Goal: Information Seeking & Learning: Learn about a topic

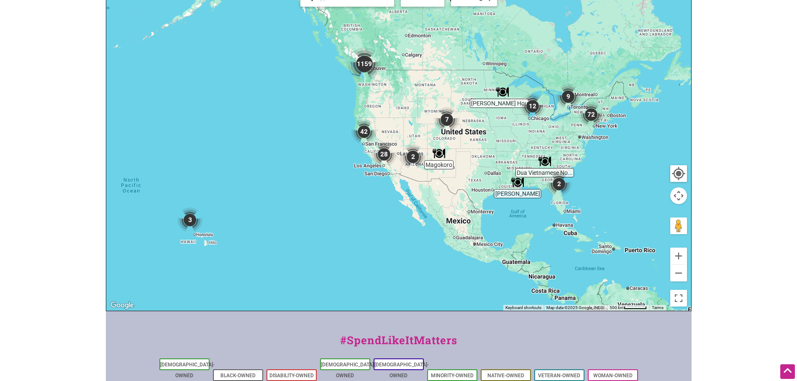
scroll to position [307, 0]
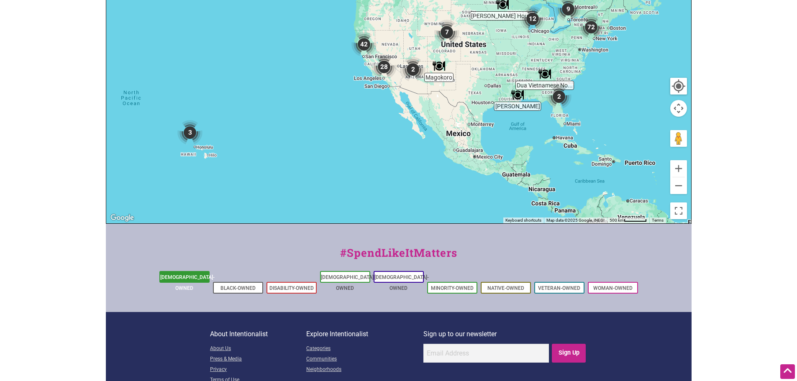
click at [169, 278] on link "[DEMOGRAPHIC_DATA]-Owned" at bounding box center [187, 283] width 54 height 17
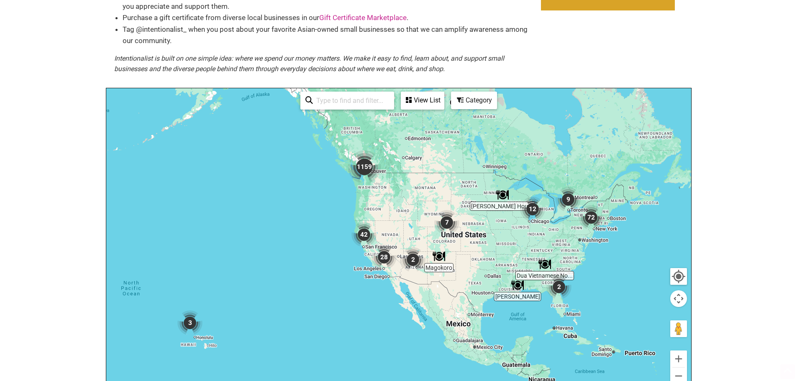
scroll to position [126, 0]
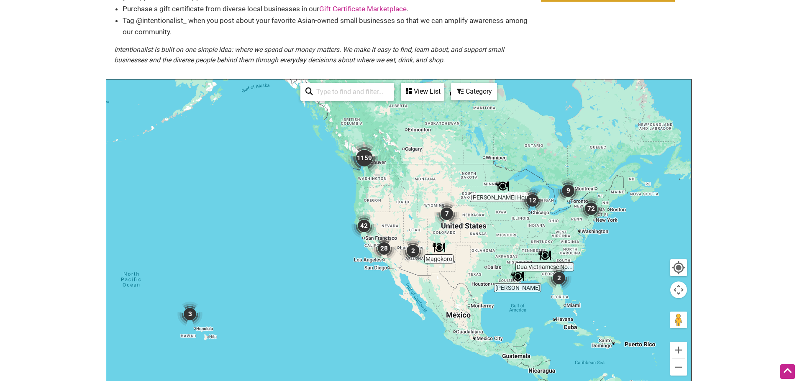
click at [367, 225] on img "42" at bounding box center [364, 225] width 25 height 25
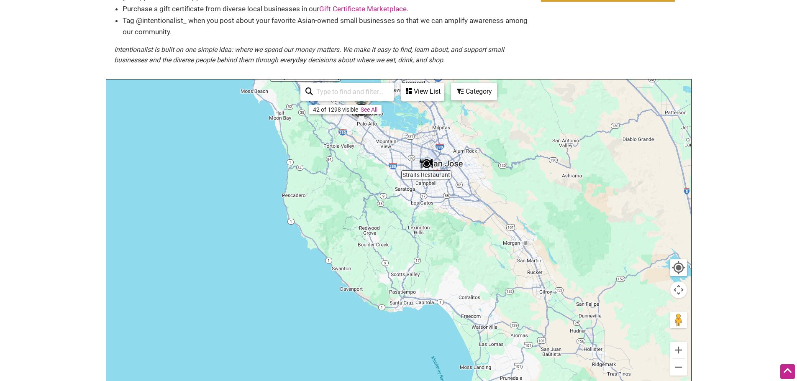
drag, startPoint x: 422, startPoint y: 305, endPoint x: 385, endPoint y: 167, distance: 142.8
click at [385, 167] on div "To navigate, press the arrow keys." at bounding box center [398, 243] width 585 height 326
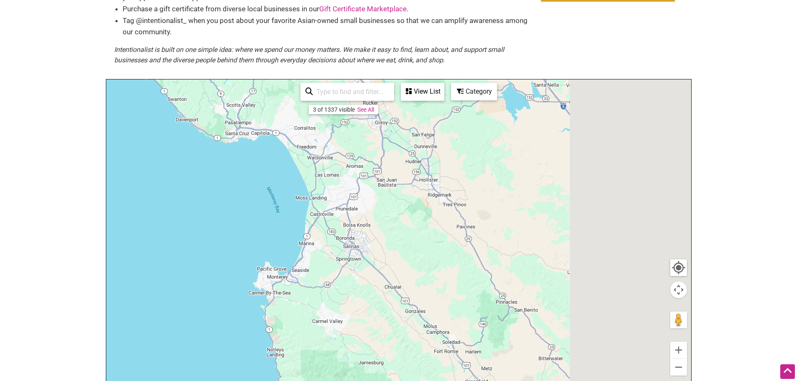
drag, startPoint x: 481, startPoint y: 298, endPoint x: 321, endPoint y: 138, distance: 226.7
click at [321, 139] on div "To navigate, press the arrow keys." at bounding box center [398, 243] width 585 height 326
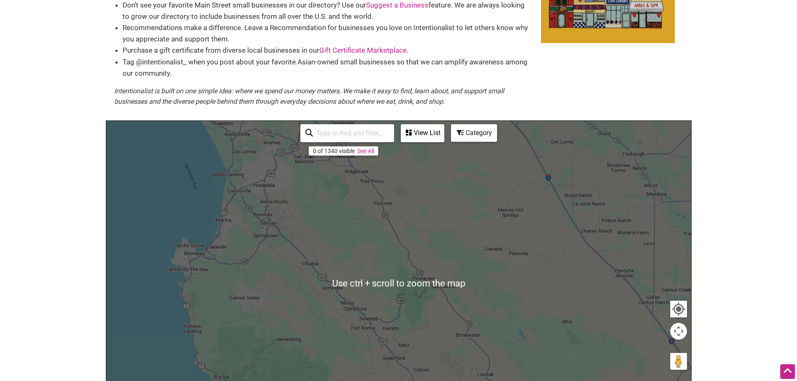
scroll to position [84, 0]
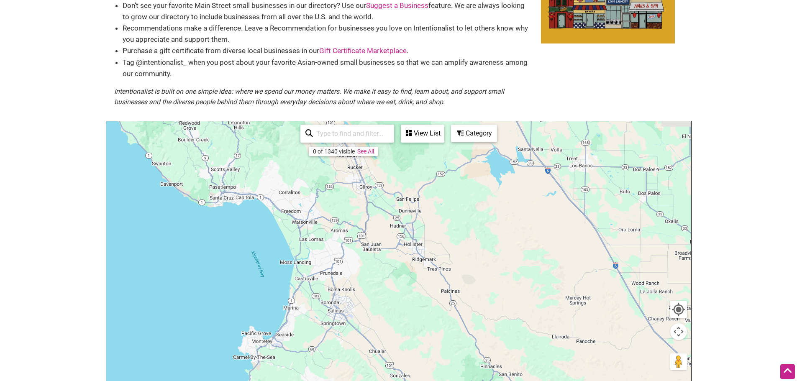
drag, startPoint x: 329, startPoint y: 220, endPoint x: 399, endPoint y: 317, distance: 119.4
click at [399, 317] on div "To navigate, press the arrow keys." at bounding box center [398, 284] width 585 height 326
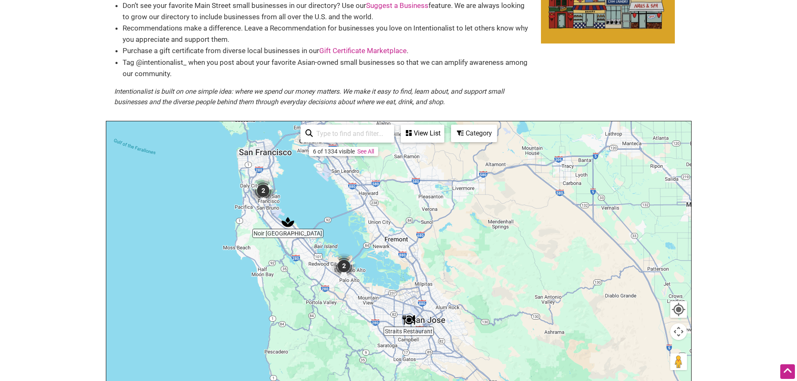
drag, startPoint x: 345, startPoint y: 212, endPoint x: 384, endPoint y: 297, distance: 93.1
click at [384, 297] on div "To navigate, press the arrow keys." at bounding box center [398, 284] width 585 height 326
click at [347, 265] on img "2" at bounding box center [344, 266] width 25 height 25
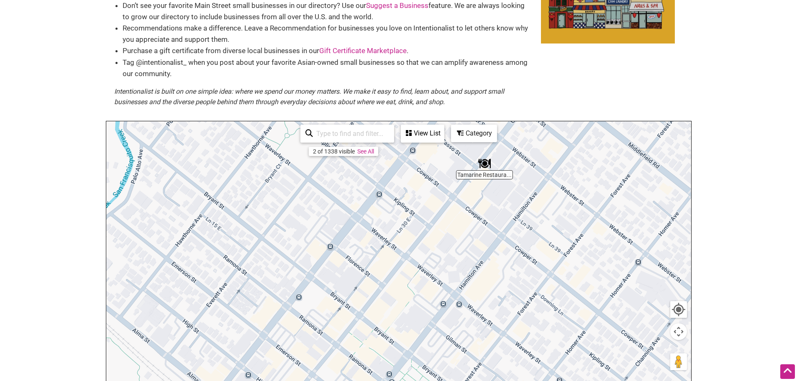
click at [427, 141] on div "View List" at bounding box center [423, 134] width 42 height 16
click at [441, 154] on icon at bounding box center [440, 154] width 6 height 0
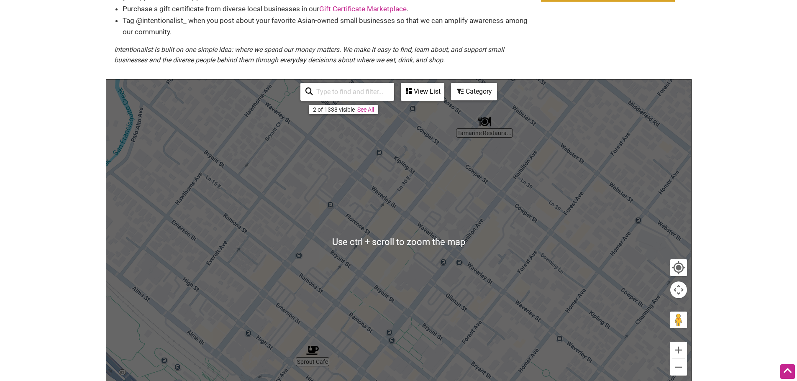
scroll to position [167, 0]
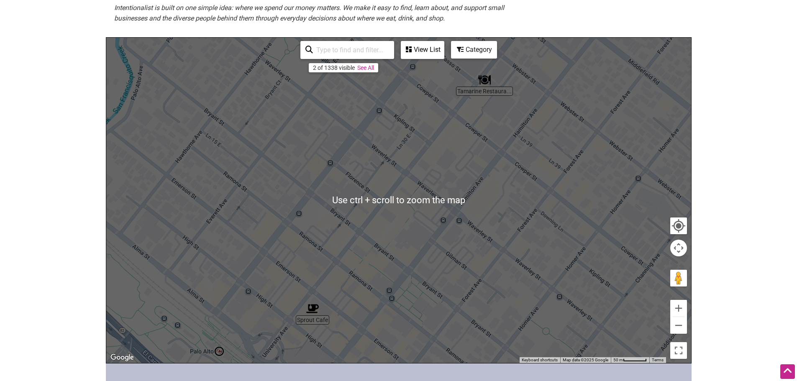
click at [368, 69] on link "See All" at bounding box center [366, 67] width 17 height 7
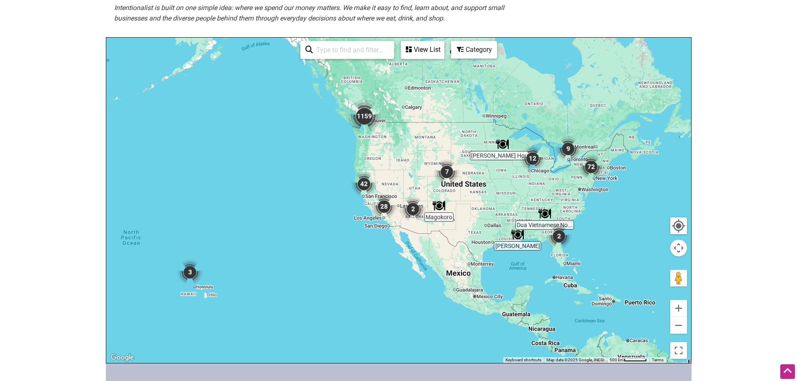
click at [190, 273] on img "3" at bounding box center [189, 272] width 25 height 25
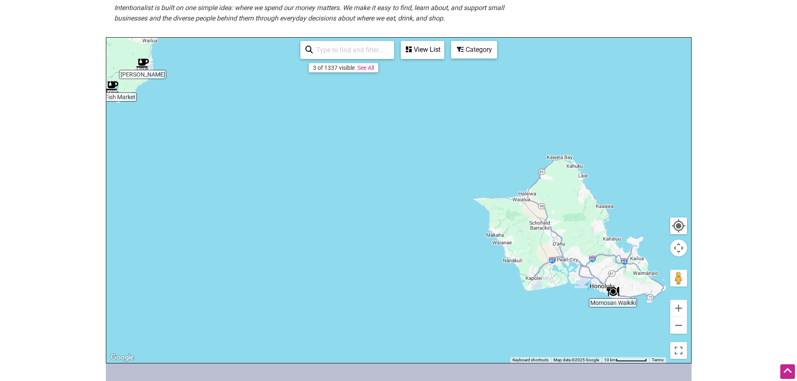
drag, startPoint x: 427, startPoint y: 239, endPoint x: 391, endPoint y: 222, distance: 40.1
click at [391, 222] on div "To navigate, press the arrow keys." at bounding box center [398, 201] width 585 height 326
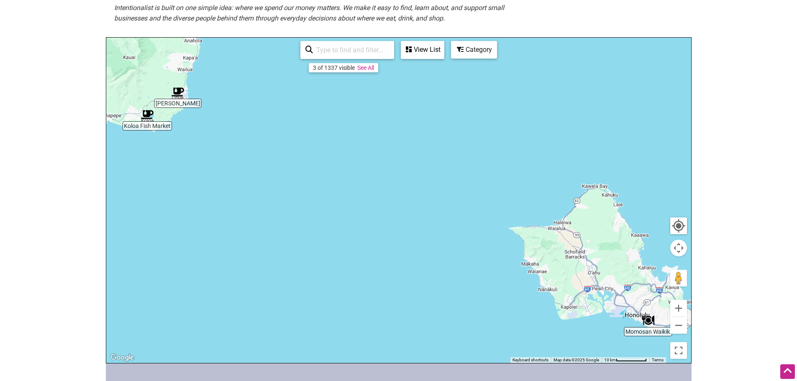
drag, startPoint x: 391, startPoint y: 222, endPoint x: 509, endPoint y: 312, distance: 148.7
click at [509, 312] on div "To navigate, press the arrow keys." at bounding box center [398, 201] width 585 height 326
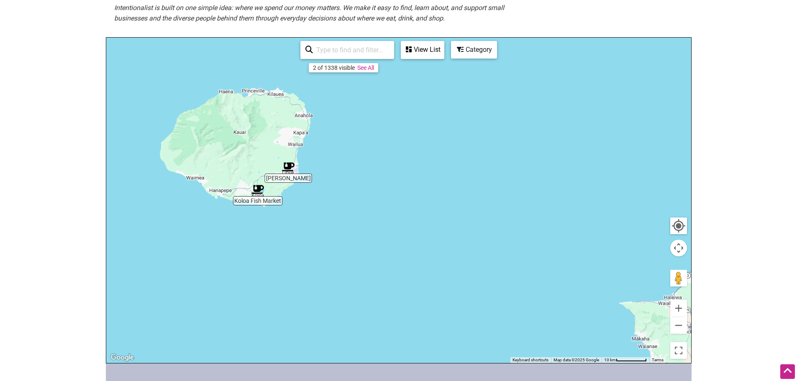
click at [365, 68] on link "See All" at bounding box center [366, 67] width 17 height 7
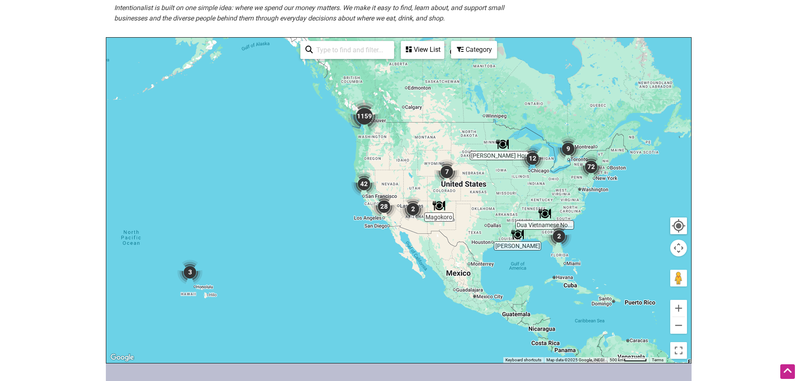
click at [363, 119] on img "1159" at bounding box center [364, 116] width 33 height 33
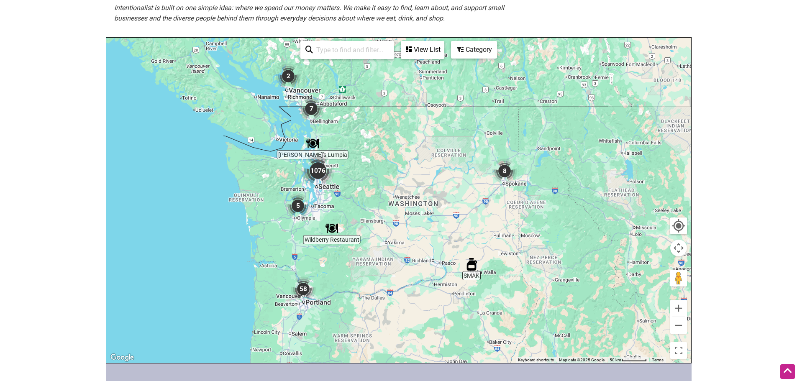
click at [321, 171] on img "1076" at bounding box center [317, 170] width 33 height 33
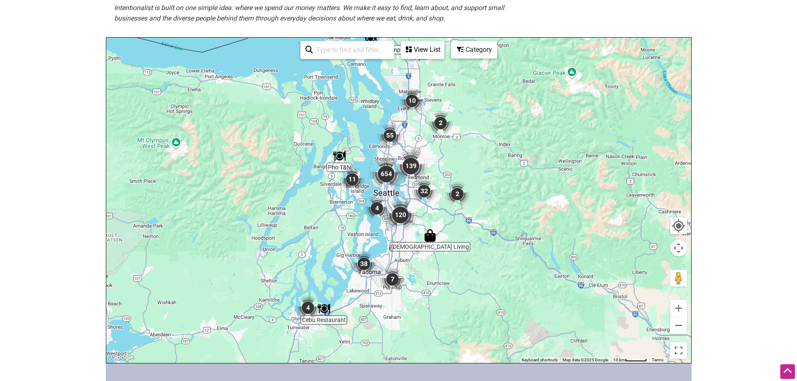
click at [380, 175] on img "654" at bounding box center [386, 173] width 33 height 33
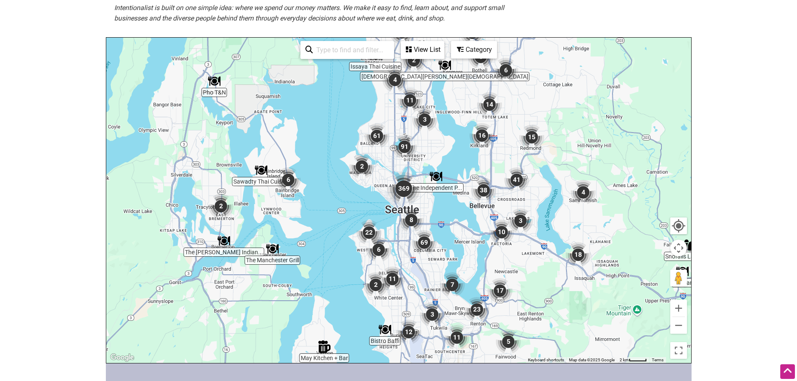
click at [370, 68] on div "To navigate, press the arrow keys." at bounding box center [398, 201] width 585 height 326
click at [424, 50] on div "View List" at bounding box center [423, 50] width 42 height 16
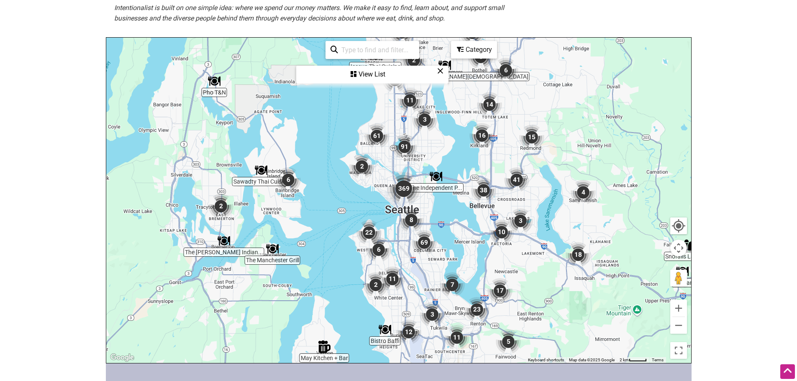
click at [436, 69] on div "View List" at bounding box center [372, 75] width 151 height 16
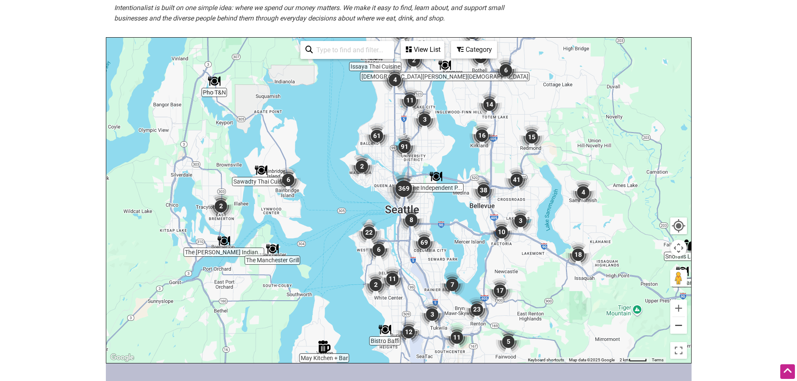
click at [680, 327] on button "Zoom out" at bounding box center [679, 325] width 17 height 17
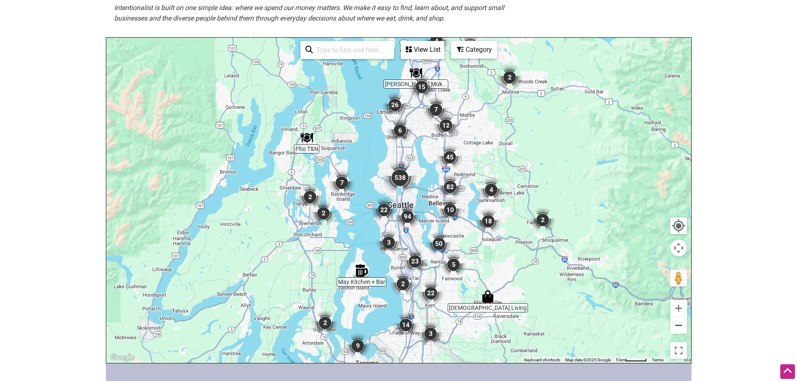
click at [680, 327] on button "Zoom out" at bounding box center [679, 325] width 17 height 17
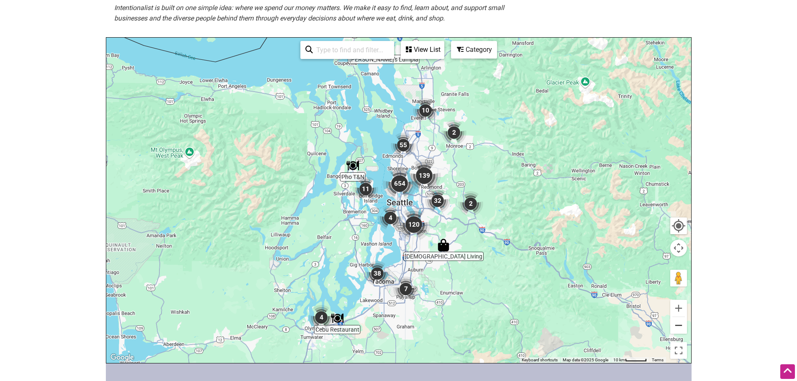
click at [680, 327] on button "Zoom out" at bounding box center [679, 325] width 17 height 17
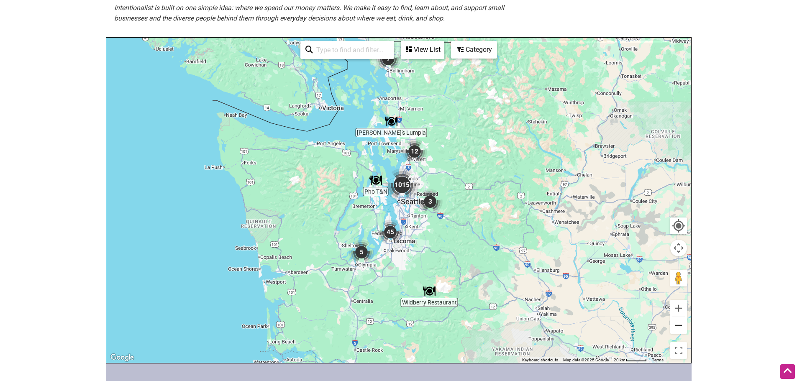
click at [680, 327] on button "Zoom out" at bounding box center [679, 325] width 17 height 17
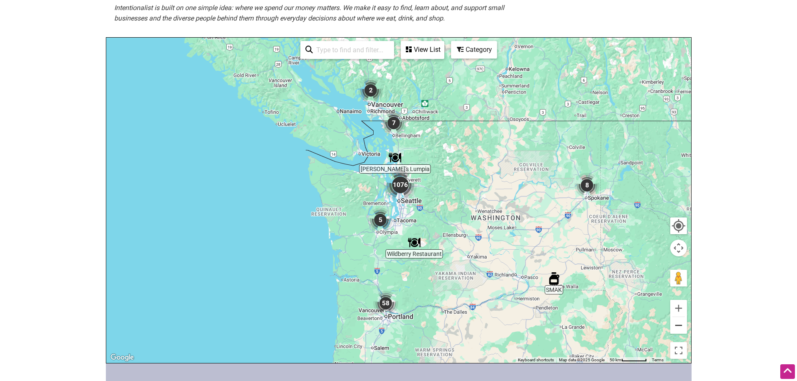
click at [682, 325] on button "Zoom out" at bounding box center [679, 325] width 17 height 17
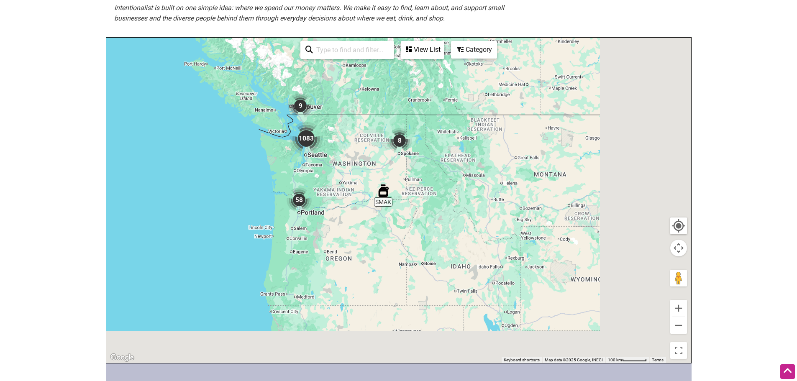
drag, startPoint x: 575, startPoint y: 280, endPoint x: 389, endPoint y: 183, distance: 209.9
click at [389, 183] on div "To navigate, press the arrow keys." at bounding box center [398, 201] width 585 height 326
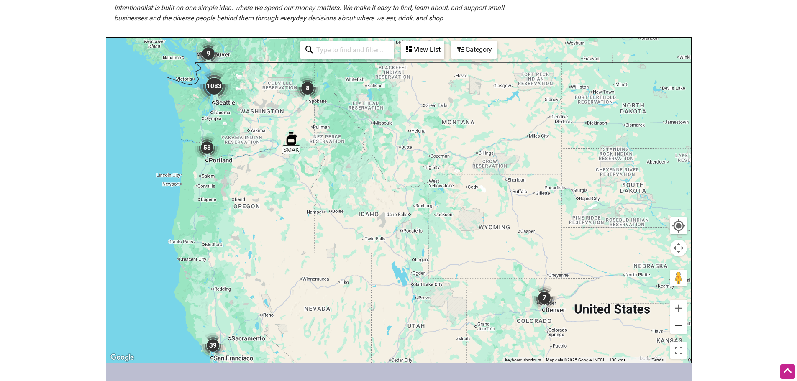
click at [676, 326] on button "Zoom out" at bounding box center [679, 325] width 17 height 17
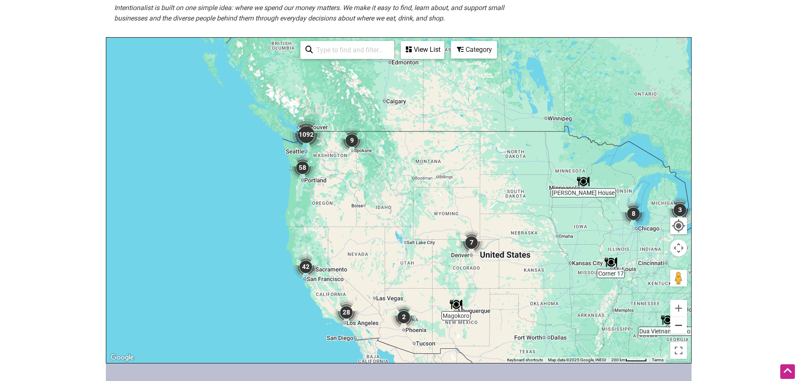
click at [676, 326] on button "Zoom out" at bounding box center [679, 325] width 17 height 17
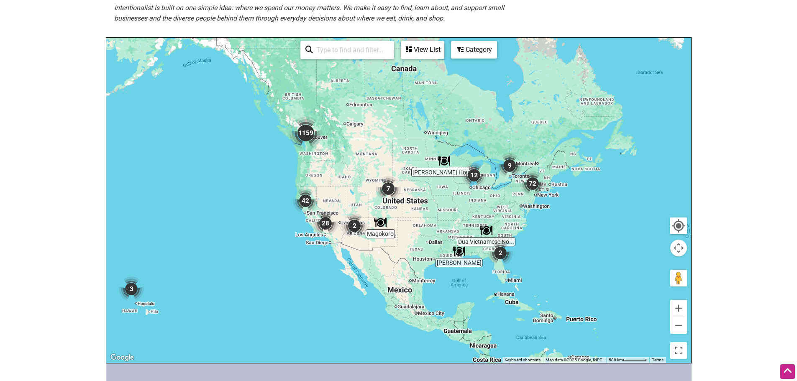
drag, startPoint x: 579, startPoint y: 255, endPoint x: 532, endPoint y: 229, distance: 54.0
click at [532, 229] on div "To navigate, press the arrow keys." at bounding box center [398, 201] width 585 height 326
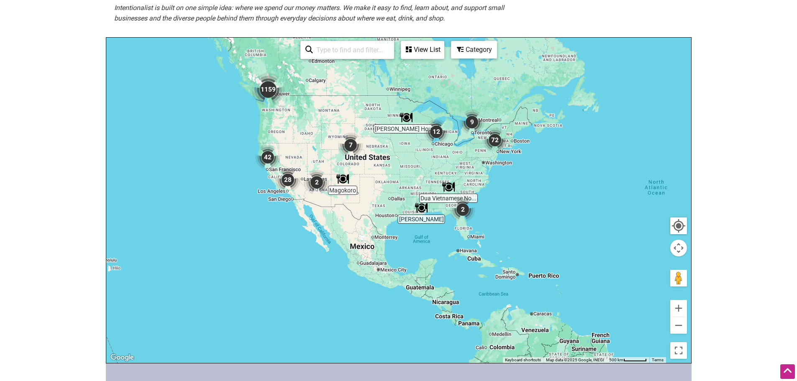
drag, startPoint x: 527, startPoint y: 228, endPoint x: 489, endPoint y: 183, distance: 59.1
click at [489, 183] on div "To navigate, press the arrow keys." at bounding box center [398, 201] width 585 height 326
click at [491, 143] on img "72" at bounding box center [495, 140] width 25 height 25
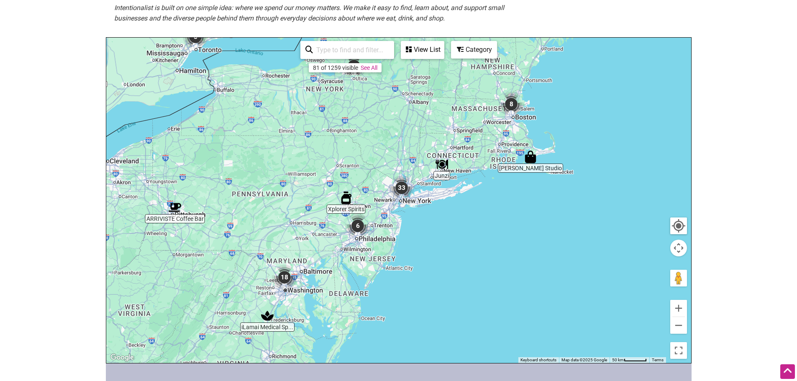
click at [406, 190] on img "33" at bounding box center [401, 187] width 25 height 25
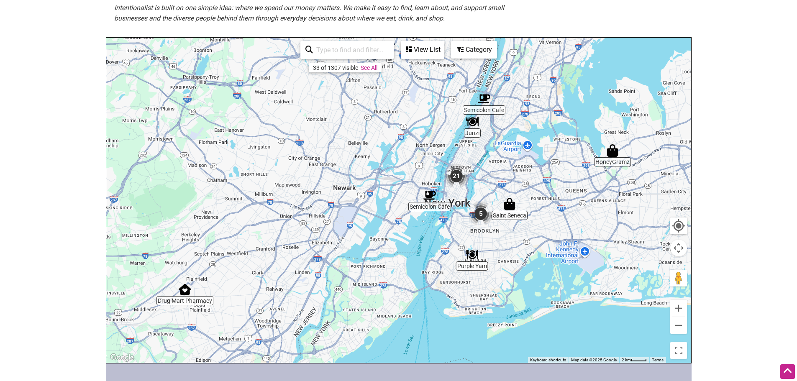
click at [456, 178] on img "21" at bounding box center [456, 176] width 25 height 25
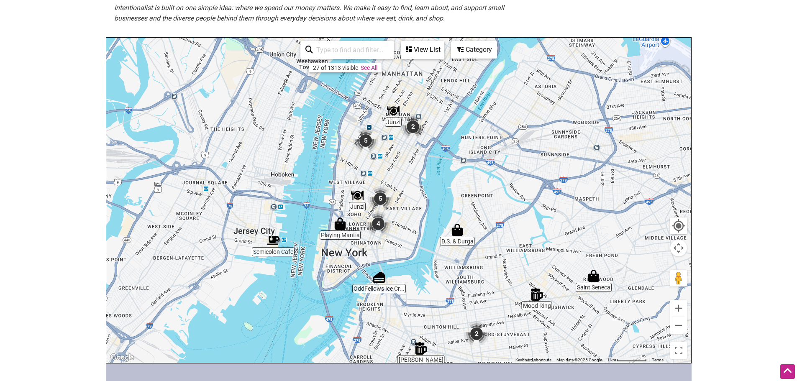
click at [382, 226] on img "4" at bounding box center [378, 223] width 25 height 25
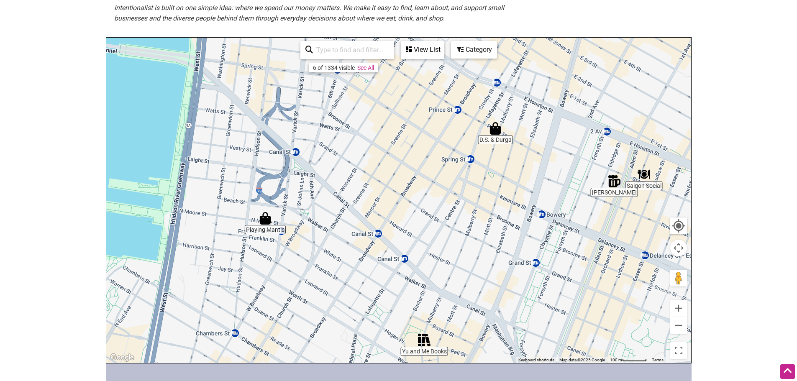
drag, startPoint x: 232, startPoint y: 216, endPoint x: 368, endPoint y: 294, distance: 156.5
click at [368, 294] on div "To navigate, press the arrow keys." at bounding box center [398, 201] width 585 height 326
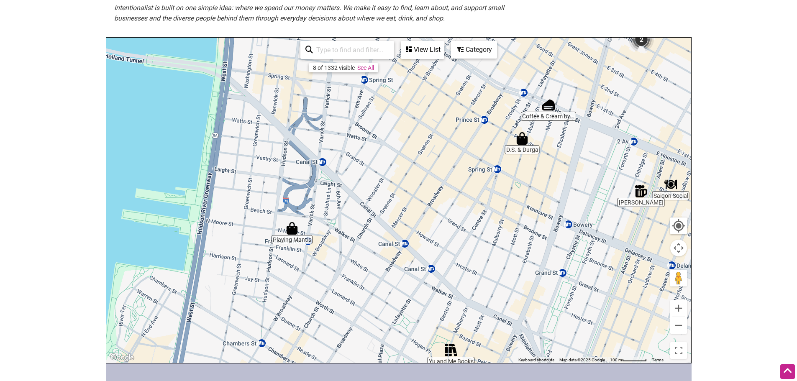
click at [292, 230] on img "Playing Mantis" at bounding box center [292, 228] width 13 height 13
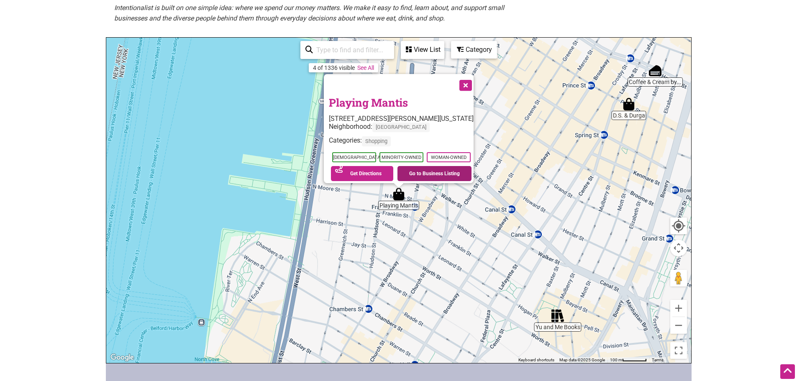
click at [425, 169] on link "Go to Business Listing" at bounding box center [435, 173] width 74 height 15
click at [468, 85] on button "Close" at bounding box center [465, 84] width 21 height 21
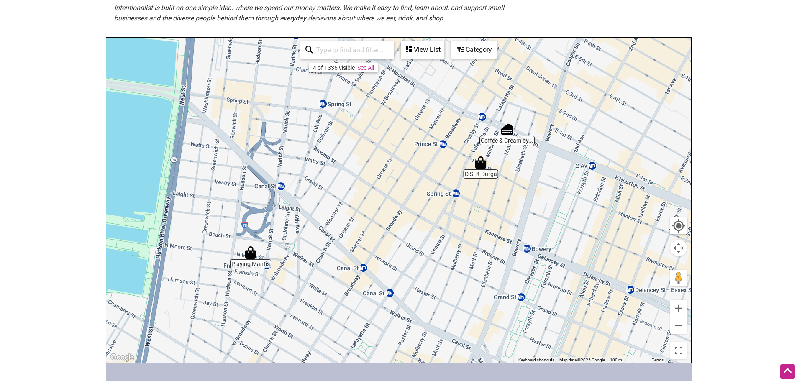
drag, startPoint x: 514, startPoint y: 163, endPoint x: 327, endPoint y: 240, distance: 202.5
click at [327, 240] on div "To navigate, press the arrow keys." at bounding box center [398, 201] width 585 height 326
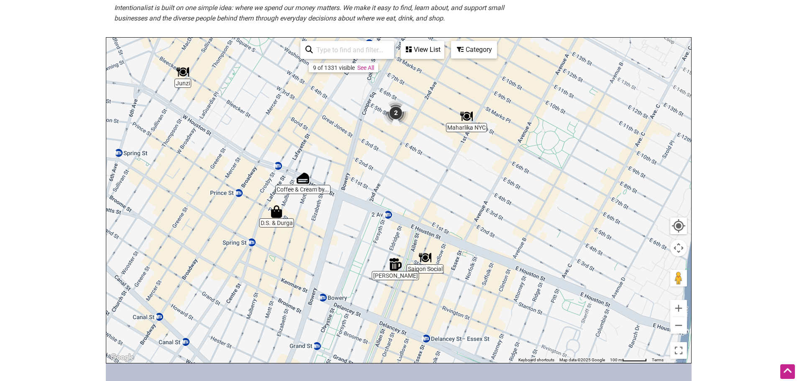
drag, startPoint x: 521, startPoint y: 233, endPoint x: 355, endPoint y: 255, distance: 168.1
click at [353, 267] on div "To navigate, press the arrow keys." at bounding box center [398, 201] width 585 height 326
click at [396, 119] on img "2" at bounding box center [395, 114] width 25 height 25
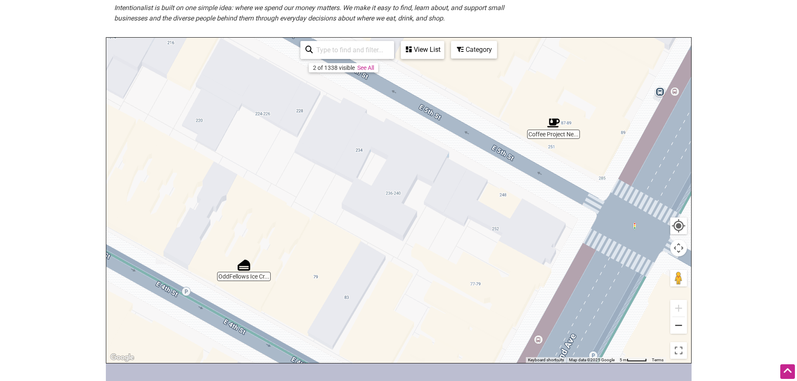
click at [675, 331] on button "Zoom out" at bounding box center [679, 325] width 17 height 17
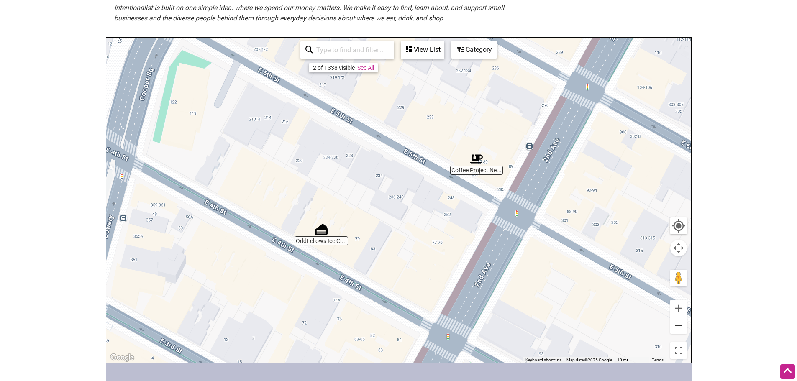
click at [675, 331] on button "Zoom out" at bounding box center [679, 325] width 17 height 17
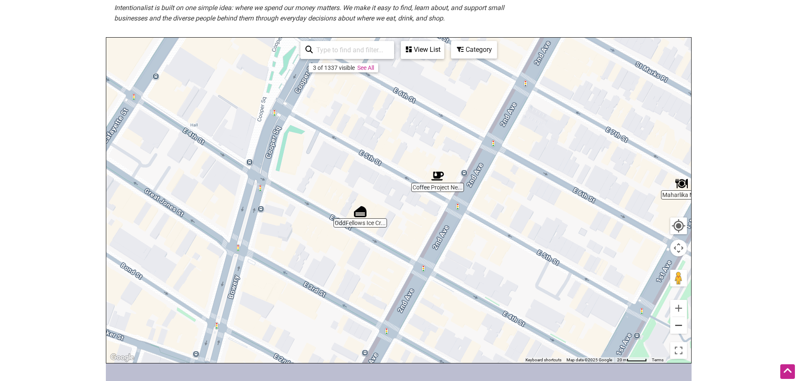
click at [675, 331] on button "Zoom out" at bounding box center [679, 325] width 17 height 17
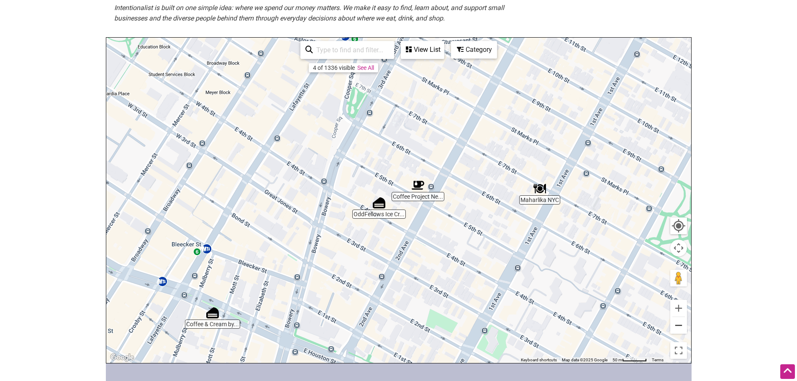
click at [675, 331] on button "Zoom out" at bounding box center [679, 325] width 17 height 17
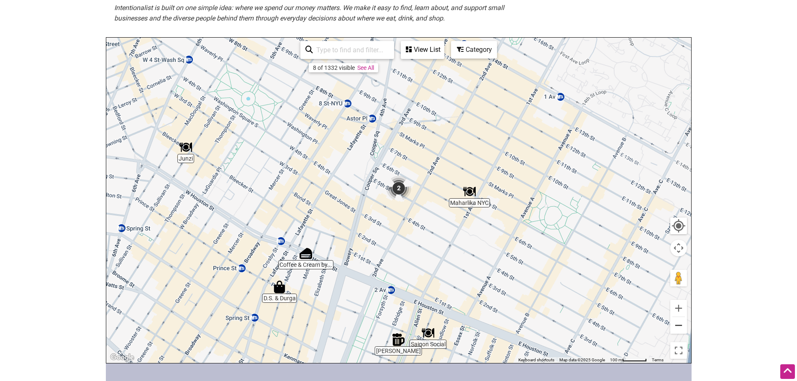
click at [675, 331] on button "Zoom out" at bounding box center [679, 325] width 17 height 17
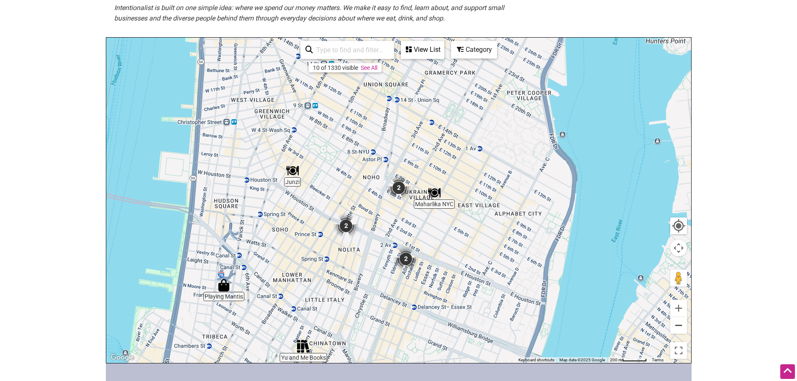
click at [675, 331] on button "Zoom out" at bounding box center [679, 325] width 17 height 17
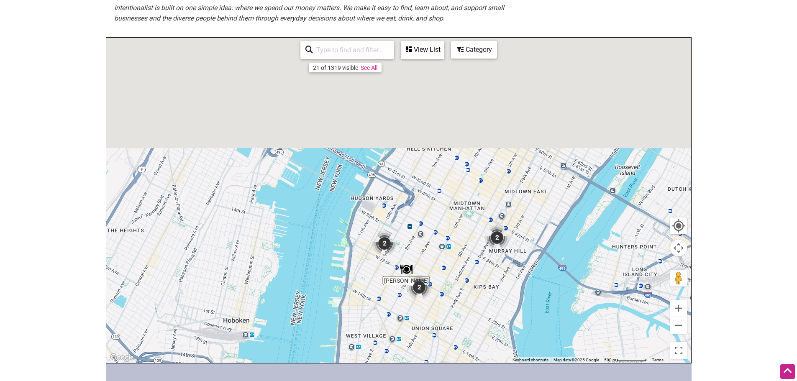
drag, startPoint x: 443, startPoint y: 142, endPoint x: 486, endPoint y: 340, distance: 202.6
click at [486, 340] on div "To navigate, press the arrow keys." at bounding box center [398, 201] width 585 height 326
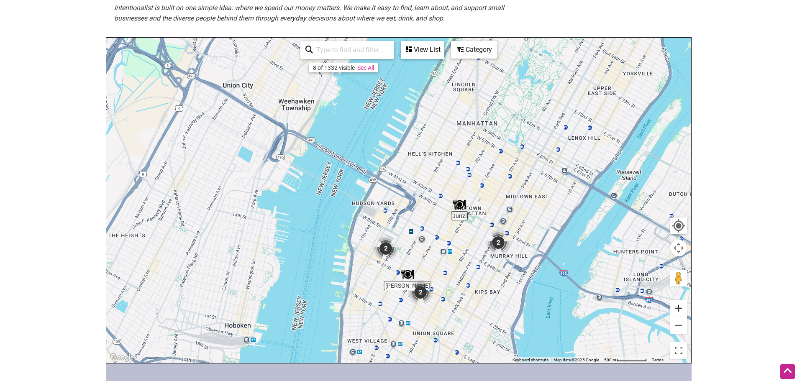
click at [685, 312] on button "Zoom in" at bounding box center [679, 308] width 17 height 17
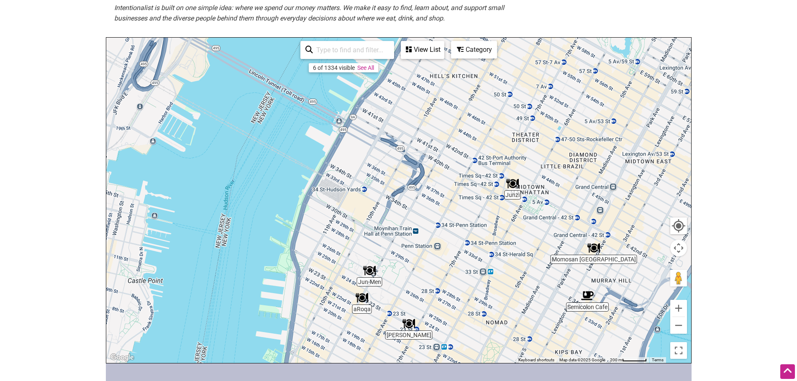
drag, startPoint x: 509, startPoint y: 307, endPoint x: 499, endPoint y: 212, distance: 95.5
click at [499, 212] on div "To navigate, press the arrow keys." at bounding box center [398, 201] width 585 height 326
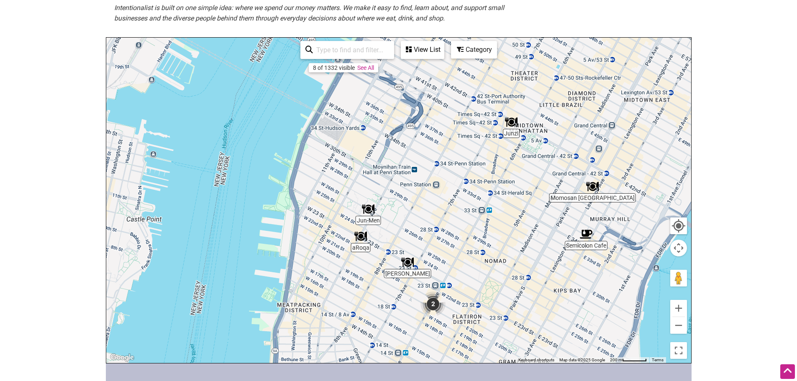
click at [583, 234] on img "Semicolon Cafe" at bounding box center [586, 234] width 13 height 13
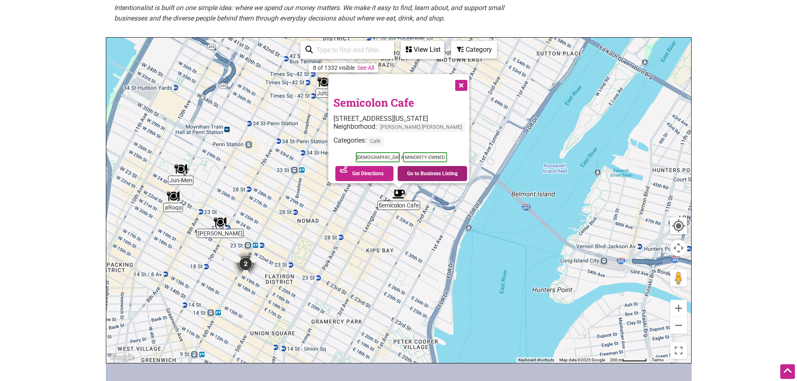
click at [438, 170] on link "Go to Business Listing" at bounding box center [433, 173] width 70 height 15
drag, startPoint x: 404, startPoint y: 275, endPoint x: 516, endPoint y: 210, distance: 129.6
click at [516, 210] on div "To navigate, press the arrow keys. Semicolon Cafe 516a 3rd Ave, New York, NY 10…" at bounding box center [398, 201] width 585 height 326
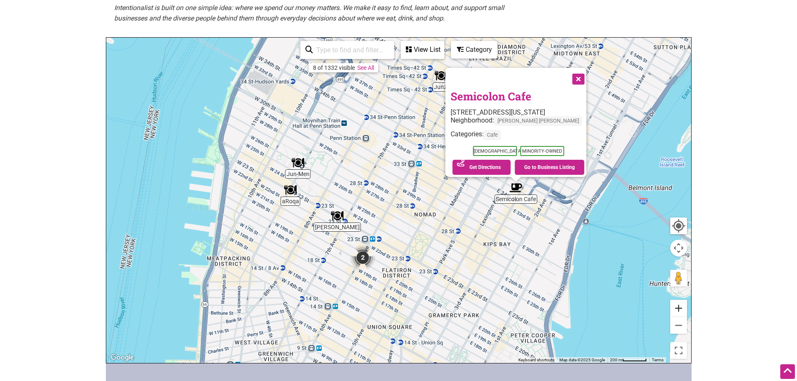
click at [682, 310] on button "Zoom in" at bounding box center [679, 308] width 17 height 17
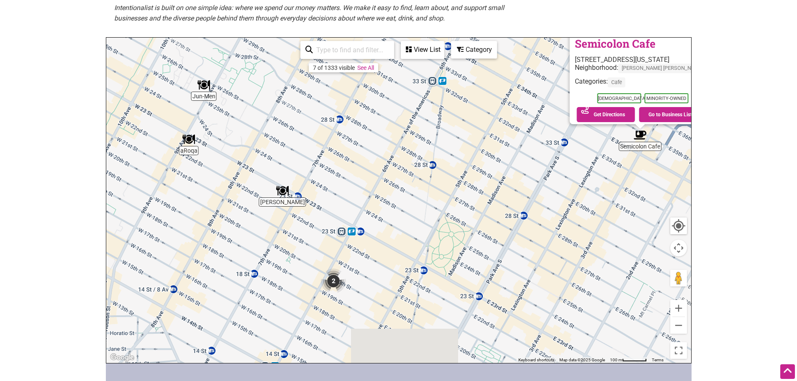
drag, startPoint x: 460, startPoint y: 246, endPoint x: 468, endPoint y: 241, distance: 9.1
click at [477, 231] on div "To navigate, press the arrow keys. Semicolon Cafe 516a 3rd Ave, New York, NY 10…" at bounding box center [398, 201] width 585 height 326
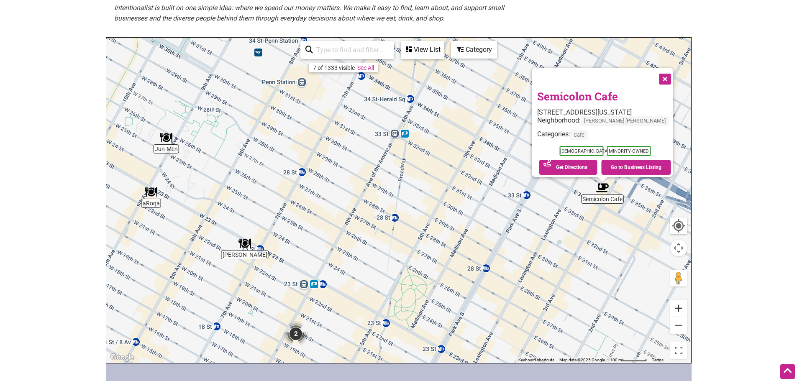
click at [677, 309] on button "Zoom in" at bounding box center [679, 308] width 17 height 17
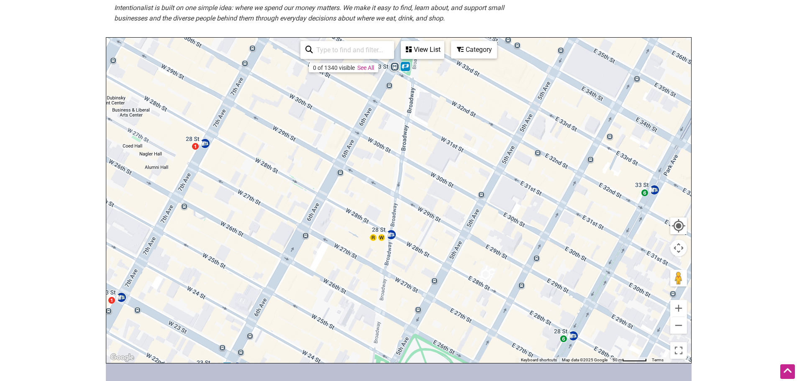
drag, startPoint x: 424, startPoint y: 313, endPoint x: 545, endPoint y: 107, distance: 239.3
click at [547, 105] on div "To navigate, press the arrow keys." at bounding box center [398, 201] width 585 height 326
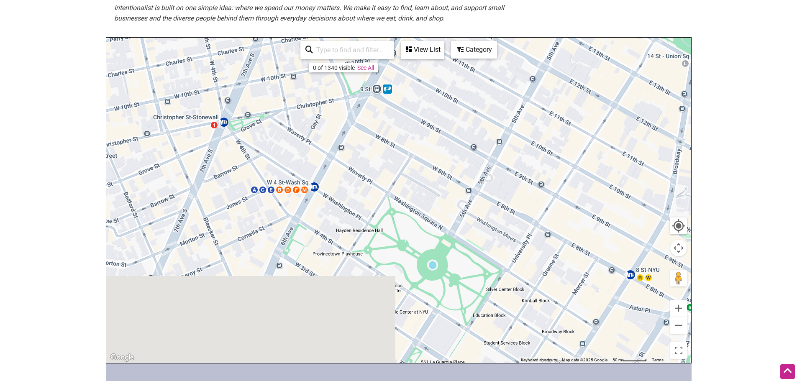
drag, startPoint x: 433, startPoint y: 260, endPoint x: 407, endPoint y: 90, distance: 172.4
click at [407, 90] on div "To navigate, press the arrow keys." at bounding box center [398, 201] width 585 height 326
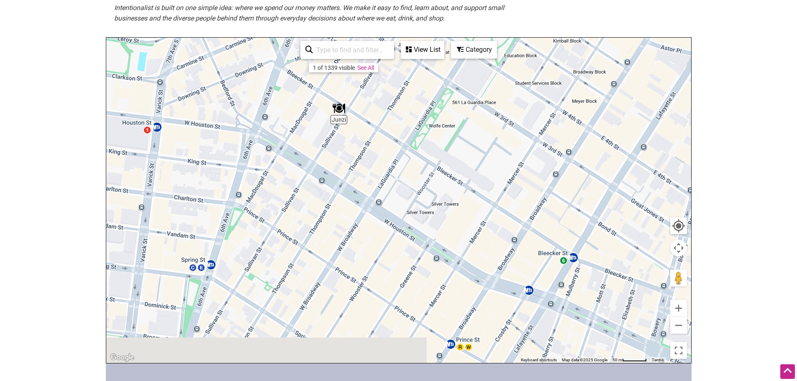
drag, startPoint x: 424, startPoint y: 319, endPoint x: 466, endPoint y: 142, distance: 182.0
click at [466, 142] on div "To navigate, press the arrow keys." at bounding box center [398, 201] width 585 height 326
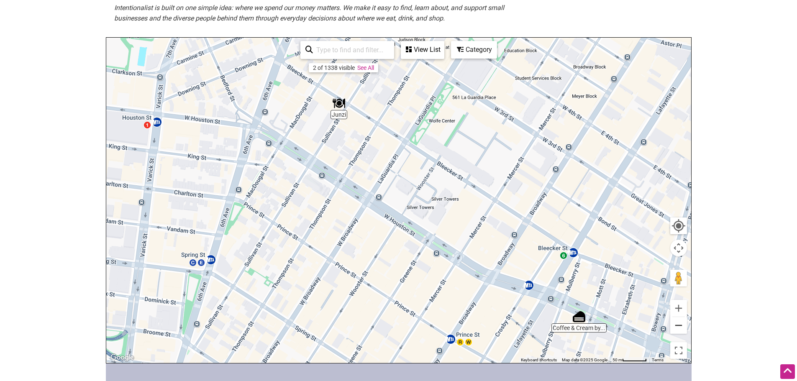
click at [675, 332] on button "Zoom out" at bounding box center [679, 325] width 17 height 17
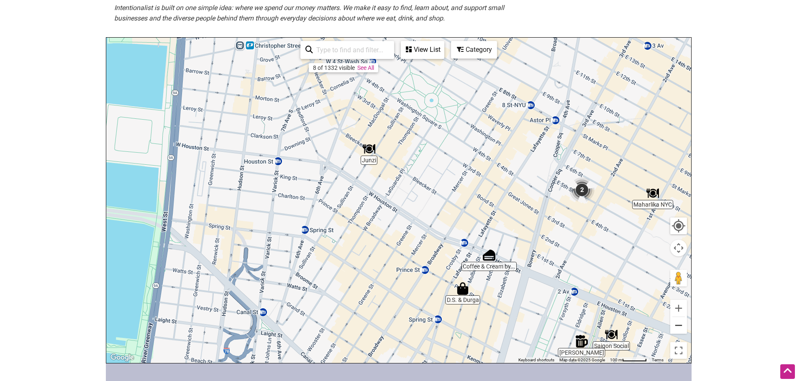
click at [675, 332] on button "Zoom out" at bounding box center [679, 325] width 17 height 17
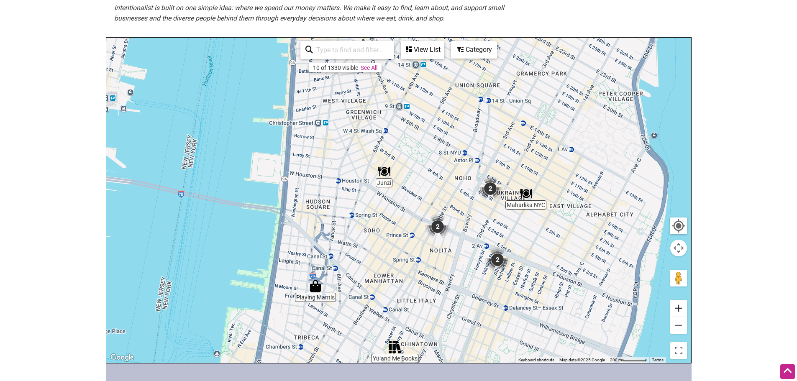
click at [676, 307] on button "Zoom in" at bounding box center [679, 308] width 17 height 17
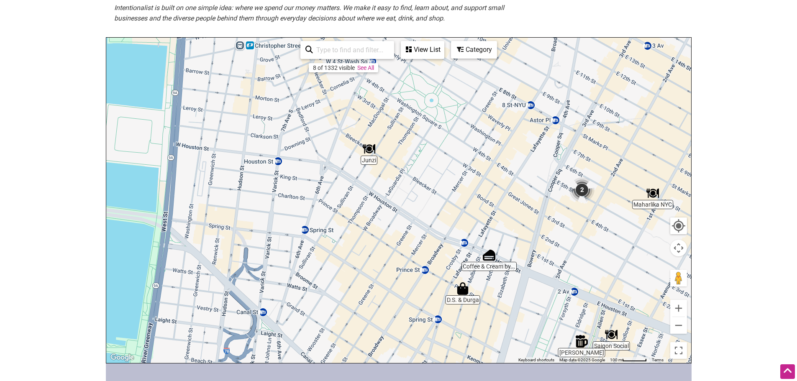
click at [465, 295] on div "To navigate, press the arrow keys." at bounding box center [398, 201] width 585 height 326
click at [463, 290] on img "D.S. & Durga" at bounding box center [463, 289] width 13 height 13
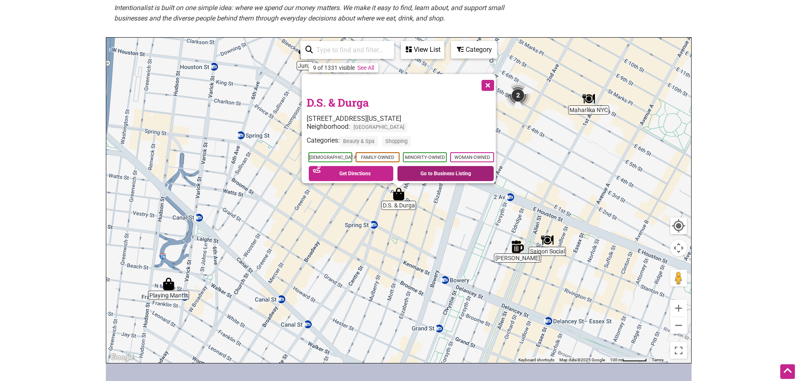
click at [437, 170] on link "Go to Business Listing" at bounding box center [446, 173] width 96 height 15
click at [486, 83] on button "Close" at bounding box center [487, 84] width 21 height 21
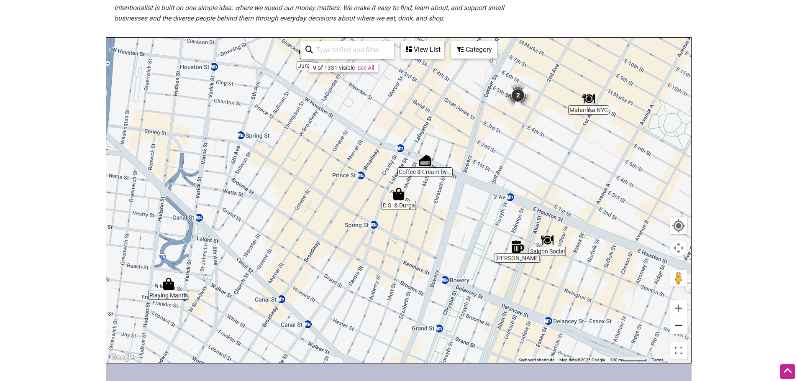
click at [676, 320] on button "Zoom out" at bounding box center [679, 325] width 17 height 17
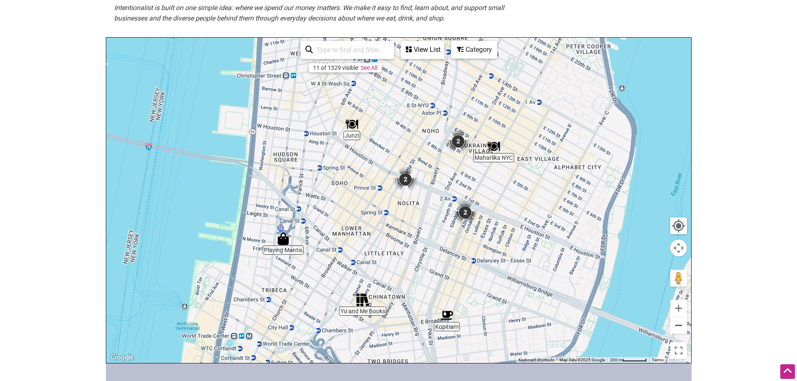
click at [676, 320] on button "Zoom out" at bounding box center [679, 325] width 17 height 17
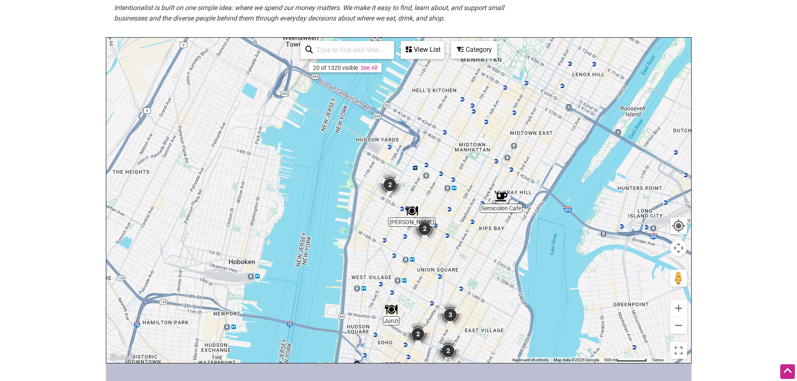
drag, startPoint x: 425, startPoint y: 100, endPoint x: 441, endPoint y: 254, distance: 154.5
click at [441, 254] on div "To navigate, press the arrow keys." at bounding box center [398, 201] width 585 height 326
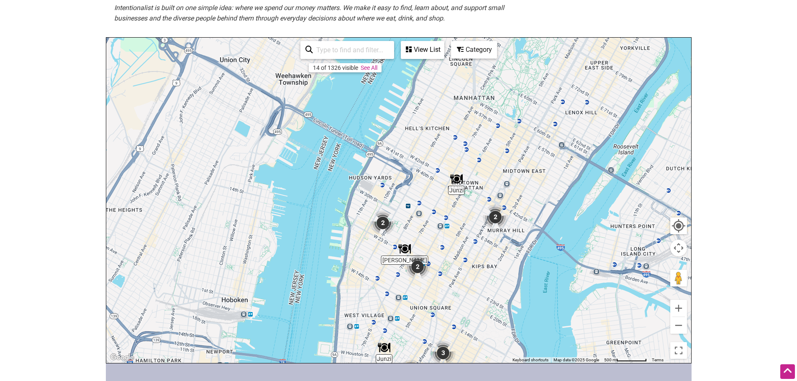
drag, startPoint x: 455, startPoint y: 190, endPoint x: 448, endPoint y: 230, distance: 40.5
click at [448, 230] on div "To navigate, press the arrow keys." at bounding box center [398, 201] width 585 height 326
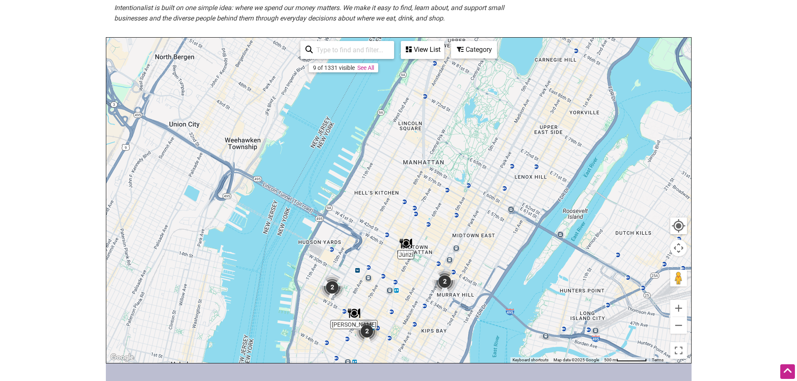
drag, startPoint x: 435, startPoint y: 260, endPoint x: 403, endPoint y: 307, distance: 56.9
click at [403, 307] on div "To navigate, press the arrow keys." at bounding box center [398, 201] width 585 height 326
click at [676, 324] on button "Zoom out" at bounding box center [679, 325] width 17 height 17
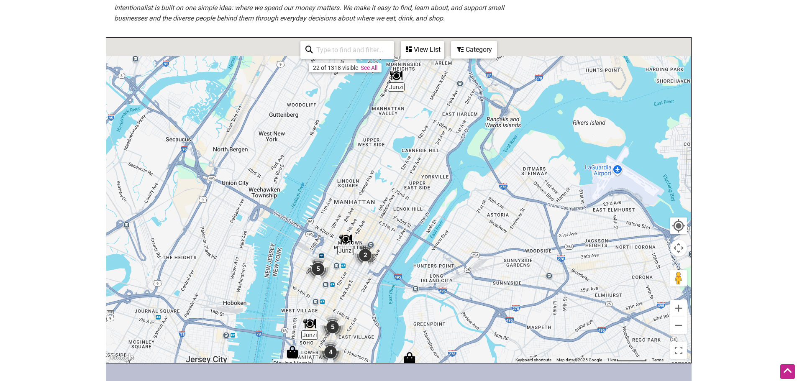
drag, startPoint x: 530, startPoint y: 296, endPoint x: 468, endPoint y: 340, distance: 76.3
click at [468, 342] on div "To navigate, press the arrow keys." at bounding box center [398, 201] width 585 height 326
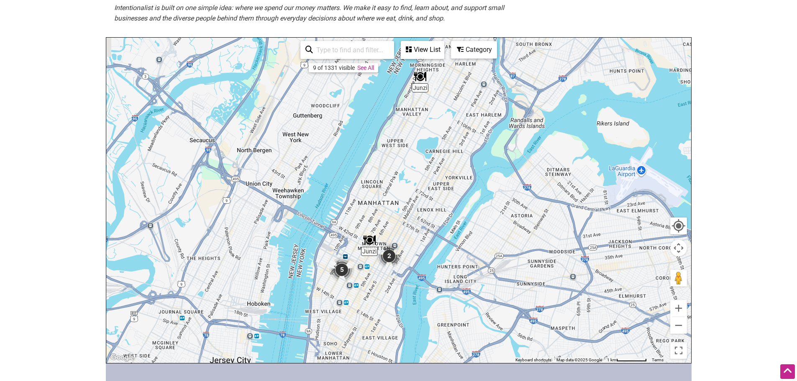
drag, startPoint x: 438, startPoint y: 195, endPoint x: 465, endPoint y: 151, distance: 51.8
click at [476, 66] on div "To navigate, press the arrow keys." at bounding box center [398, 201] width 585 height 326
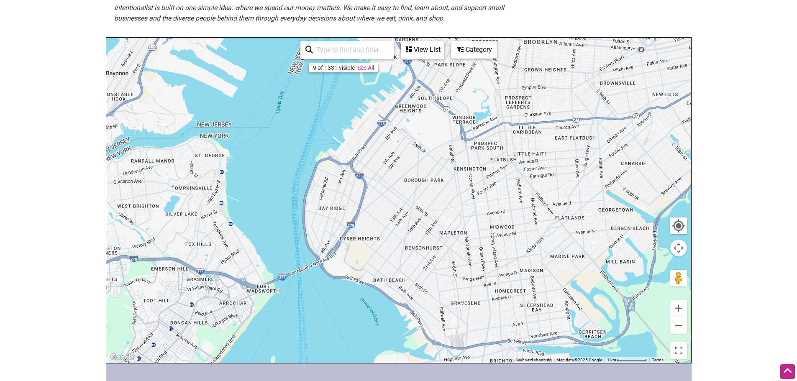
drag, startPoint x: 456, startPoint y: 181, endPoint x: 449, endPoint y: 225, distance: 44.5
click at [440, 256] on div "To navigate, press the arrow keys." at bounding box center [398, 201] width 585 height 326
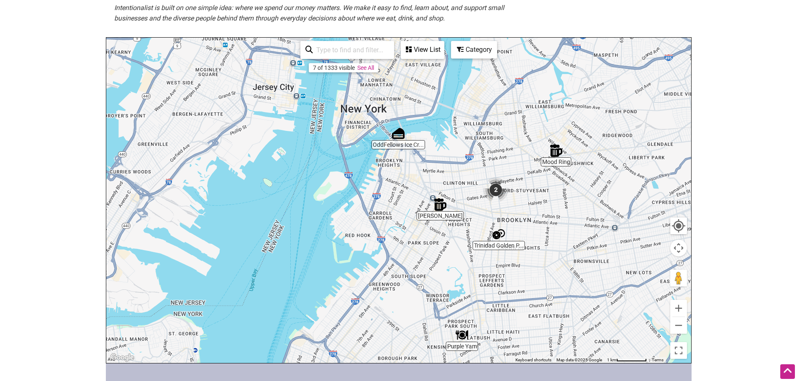
drag, startPoint x: 427, startPoint y: 136, endPoint x: 424, endPoint y: 241, distance: 105.1
click at [424, 241] on div "To navigate, press the arrow keys." at bounding box center [398, 201] width 585 height 326
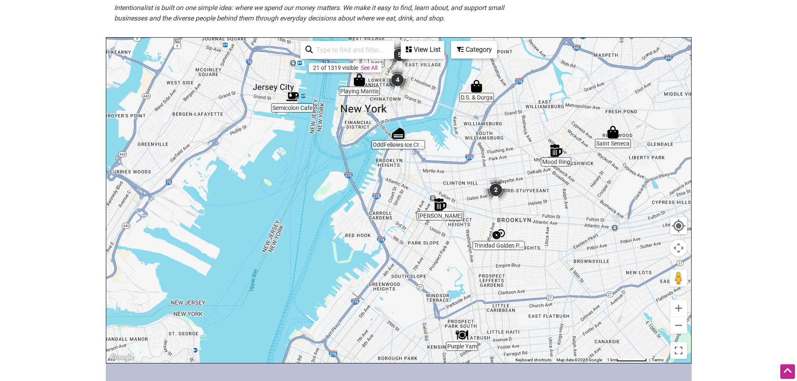
click at [402, 136] on img "OddFellows Ice Cream Co." at bounding box center [398, 133] width 13 height 13
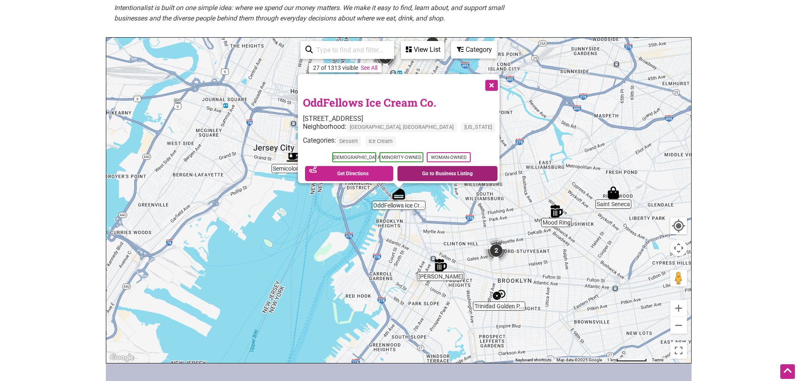
click at [427, 172] on link "Go to Business Listing" at bounding box center [448, 173] width 100 height 15
click at [481, 77] on button "Close" at bounding box center [491, 84] width 21 height 21
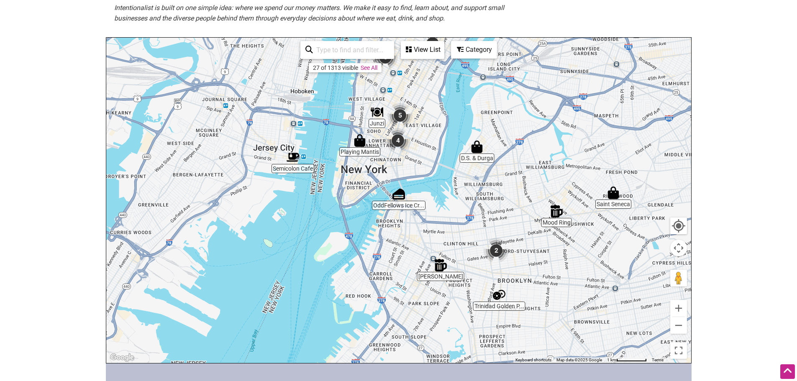
click at [502, 294] on img "Trinidad Golden Place" at bounding box center [499, 295] width 13 height 13
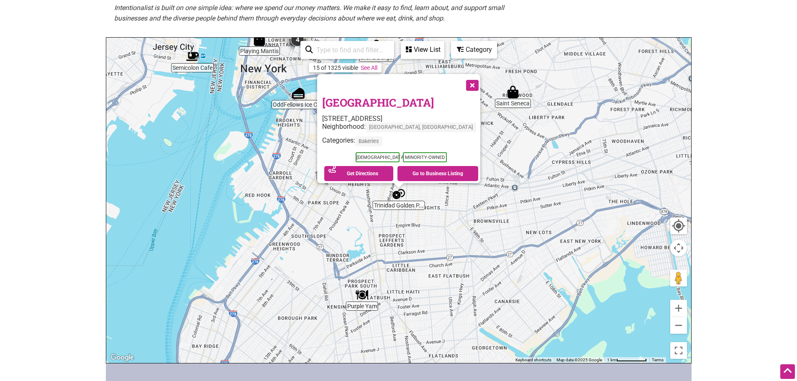
click at [461, 83] on button "Close" at bounding box center [471, 84] width 21 height 21
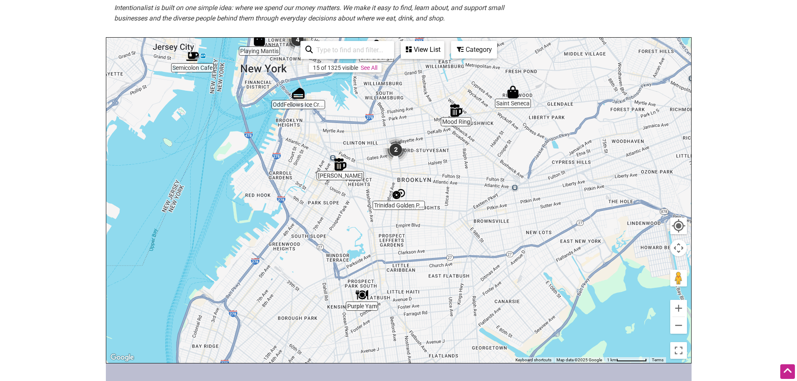
click at [514, 95] on img "Saint Seneca" at bounding box center [513, 92] width 13 height 13
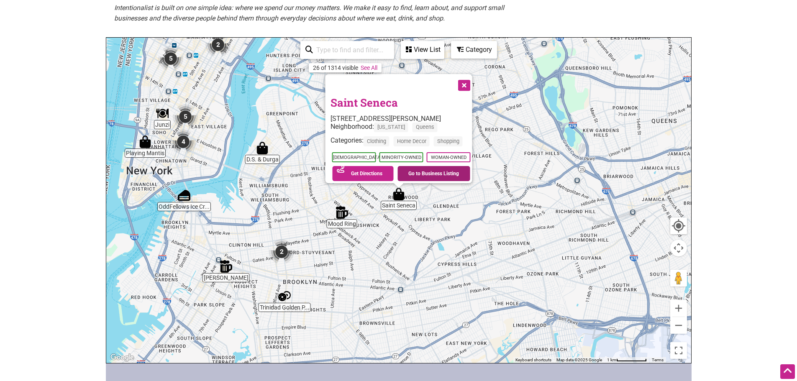
click at [445, 166] on link "Go to Business Listing" at bounding box center [434, 173] width 73 height 15
click at [471, 74] on button "Close" at bounding box center [463, 84] width 21 height 21
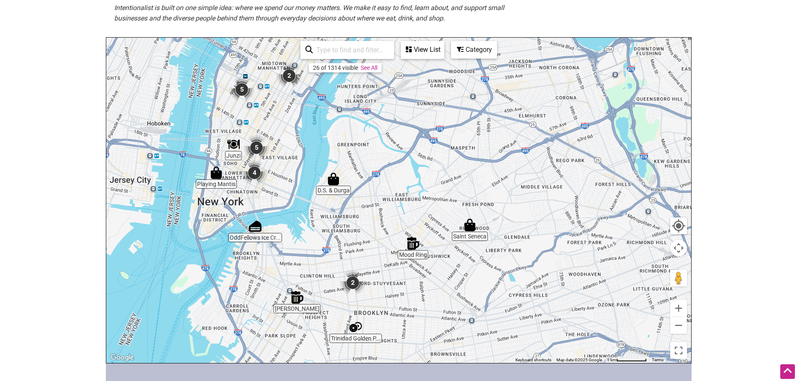
drag, startPoint x: 392, startPoint y: 166, endPoint x: 447, endPoint y: 188, distance: 59.0
click at [447, 188] on div "To navigate, press the arrow keys." at bounding box center [398, 201] width 585 height 326
click at [417, 251] on div "To navigate, press the arrow keys." at bounding box center [398, 201] width 585 height 326
click at [475, 231] on img "Saint Seneca" at bounding box center [470, 225] width 13 height 13
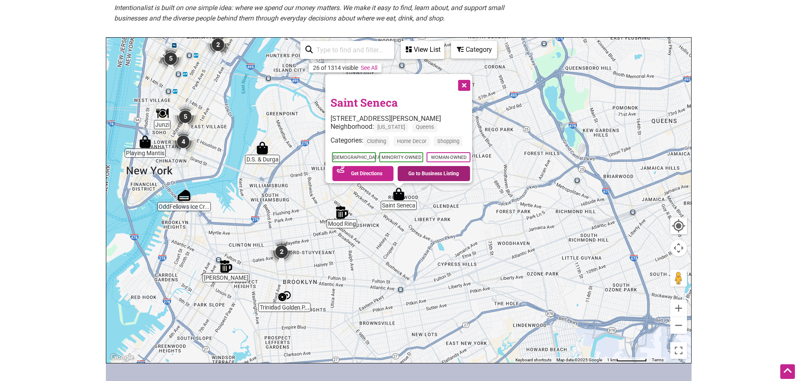
click at [426, 168] on link "Go to Business Listing" at bounding box center [434, 173] width 73 height 15
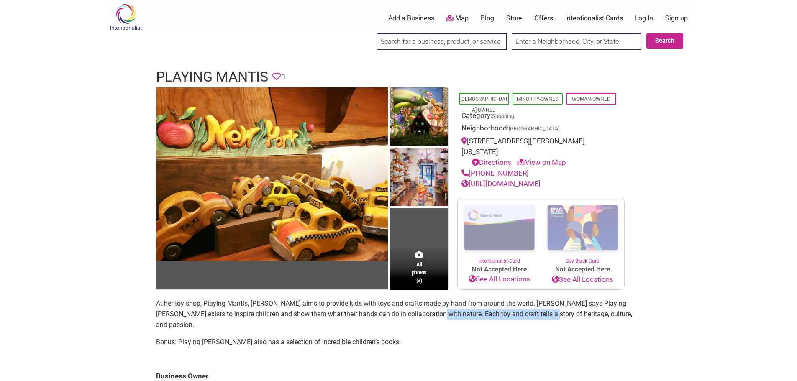
drag, startPoint x: 409, startPoint y: 306, endPoint x: 524, endPoint y: 303, distance: 115.1
click at [524, 303] on p "At her toy shop, Playing Mantis, Imelda McCain aims to provide kids with toys a…" at bounding box center [399, 314] width 486 height 32
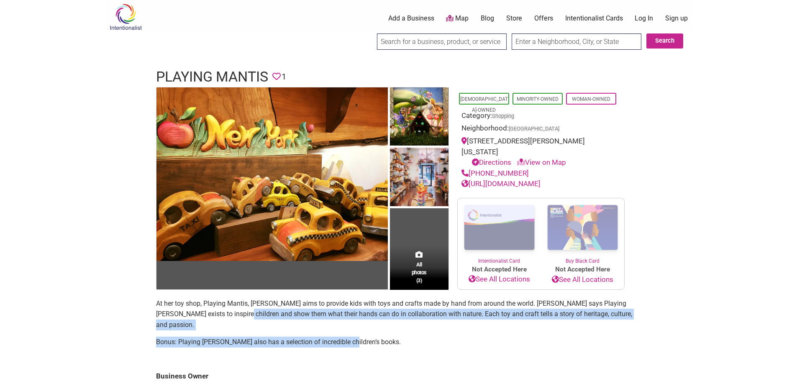
drag, startPoint x: 216, startPoint y: 307, endPoint x: 354, endPoint y: 311, distance: 137.8
click at [354, 311] on section "At her toy shop, Playing Mantis, Imelda McCain aims to provide kids with toys a…" at bounding box center [399, 326] width 486 height 56
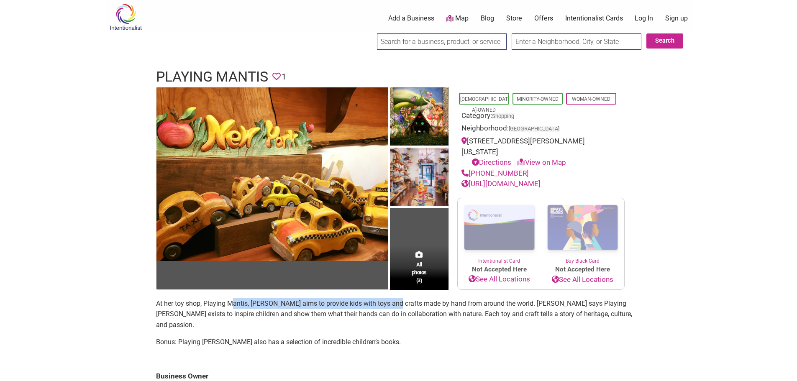
drag, startPoint x: 240, startPoint y: 295, endPoint x: 420, endPoint y: 297, distance: 179.6
click at [416, 298] on p "At her toy shop, Playing Mantis, Imelda McCain aims to provide kids with toys a…" at bounding box center [399, 314] width 486 height 32
click at [425, 298] on p "At her toy shop, Playing Mantis, Imelda McCain aims to provide kids with toys a…" at bounding box center [399, 314] width 486 height 32
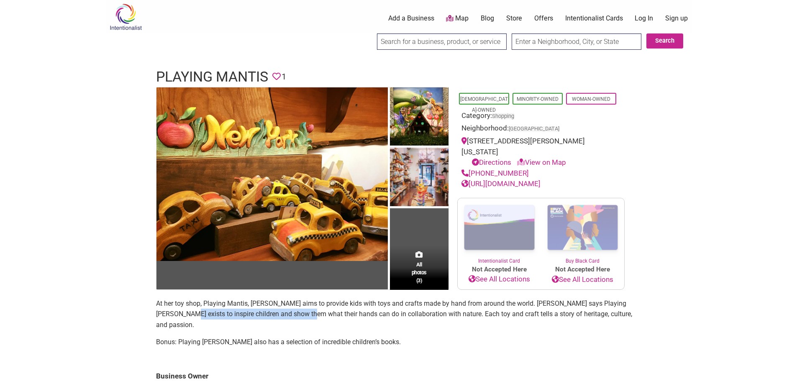
drag, startPoint x: 158, startPoint y: 305, endPoint x: 283, endPoint y: 308, distance: 124.8
click at [283, 308] on p "At her toy shop, Playing Mantis, Imelda McCain aims to provide kids with toys a…" at bounding box center [399, 314] width 486 height 32
drag, startPoint x: 531, startPoint y: 171, endPoint x: 532, endPoint y: 166, distance: 5.5
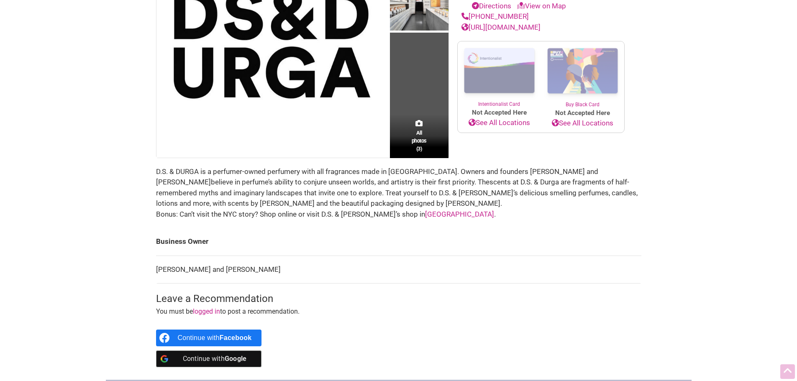
scroll to position [167, 0]
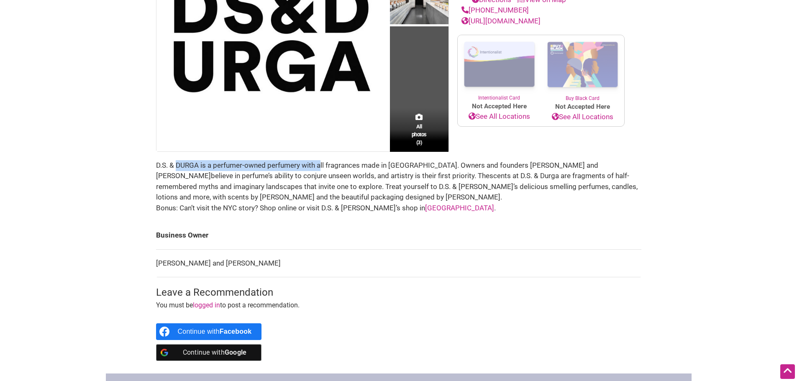
drag, startPoint x: 176, startPoint y: 165, endPoint x: 319, endPoint y: 169, distance: 143.7
click at [319, 169] on div "D.S. & DURGA is a perfumer-owned perfumery with all fragrances made in [GEOGRAP…" at bounding box center [399, 181] width 486 height 43
click at [319, 169] on div "D.S. & DURGA is a perfumer-owned perfumery with all fragrances made in NYC. Own…" at bounding box center [399, 181] width 486 height 43
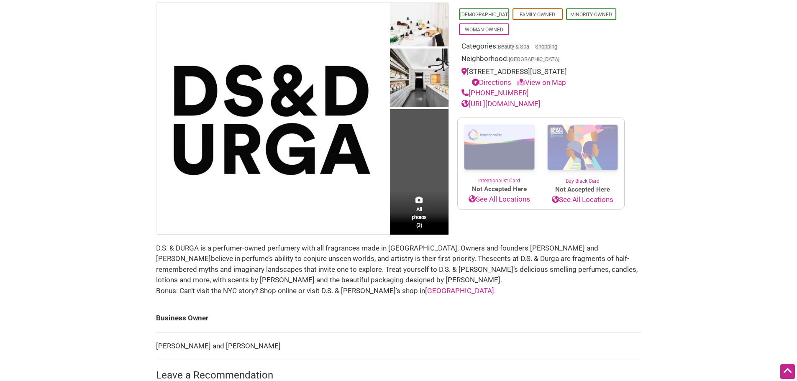
scroll to position [84, 0]
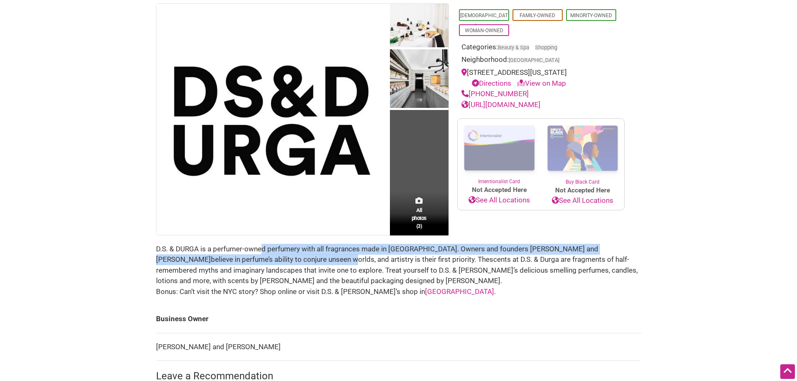
drag, startPoint x: 213, startPoint y: 255, endPoint x: 263, endPoint y: 253, distance: 49.9
click at [263, 253] on div "D.S. & DURGA is a perfumer-owned perfumery with all fragrances made in NYC. Own…" at bounding box center [399, 265] width 486 height 43
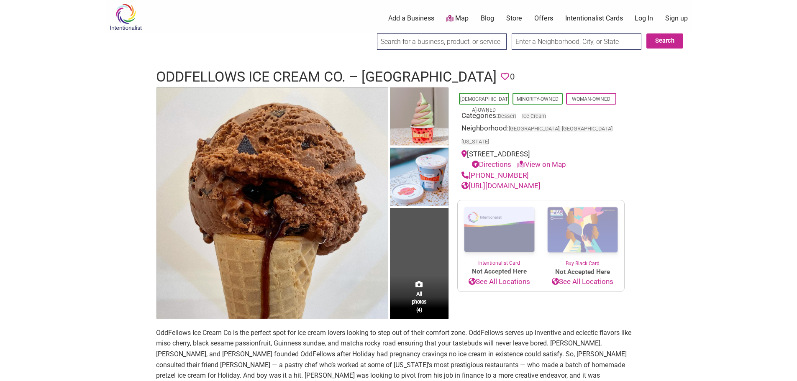
scroll to position [167, 0]
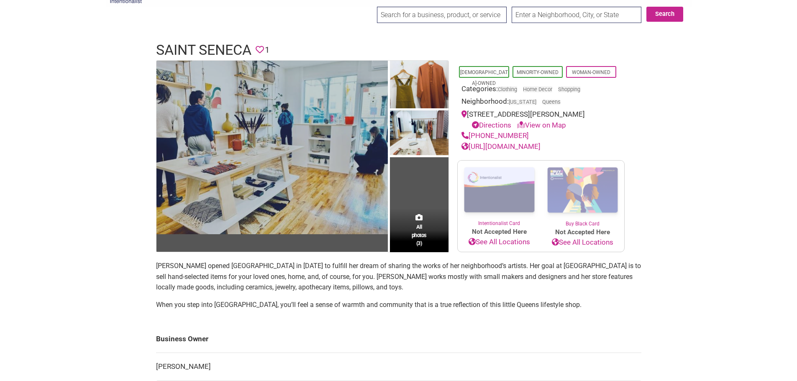
scroll to position [42, 0]
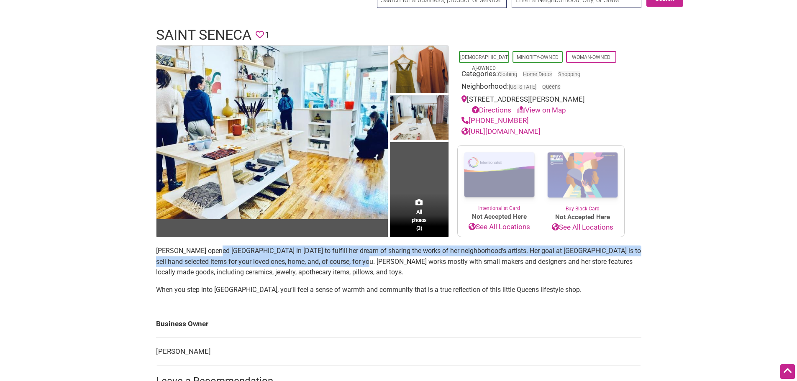
drag, startPoint x: 217, startPoint y: 256, endPoint x: 356, endPoint y: 262, distance: 139.1
click at [356, 262] on p "Yuka Anziano opened Saint Seneca in 2015 to fulfill her dream of sharing the wo…" at bounding box center [399, 262] width 486 height 32
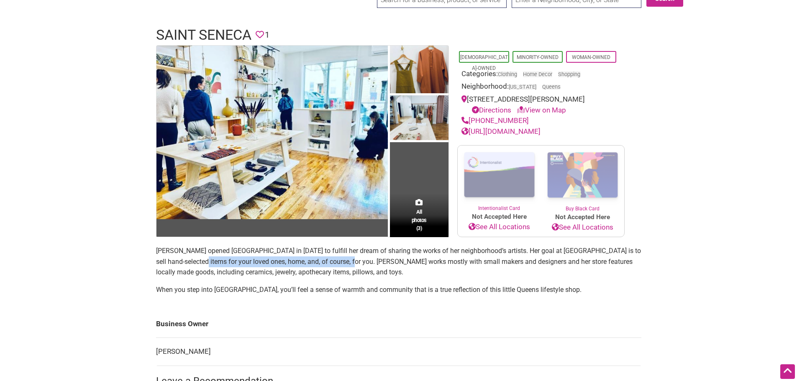
drag, startPoint x: 310, startPoint y: 264, endPoint x: 341, endPoint y: 264, distance: 31.4
click at [341, 264] on p "Yuka Anziano opened Saint Seneca in 2015 to fulfill her dream of sharing the wo…" at bounding box center [399, 262] width 486 height 32
click at [496, 131] on link "https://saintseneca.co/" at bounding box center [501, 131] width 79 height 8
